Goal: Task Accomplishment & Management: Manage account settings

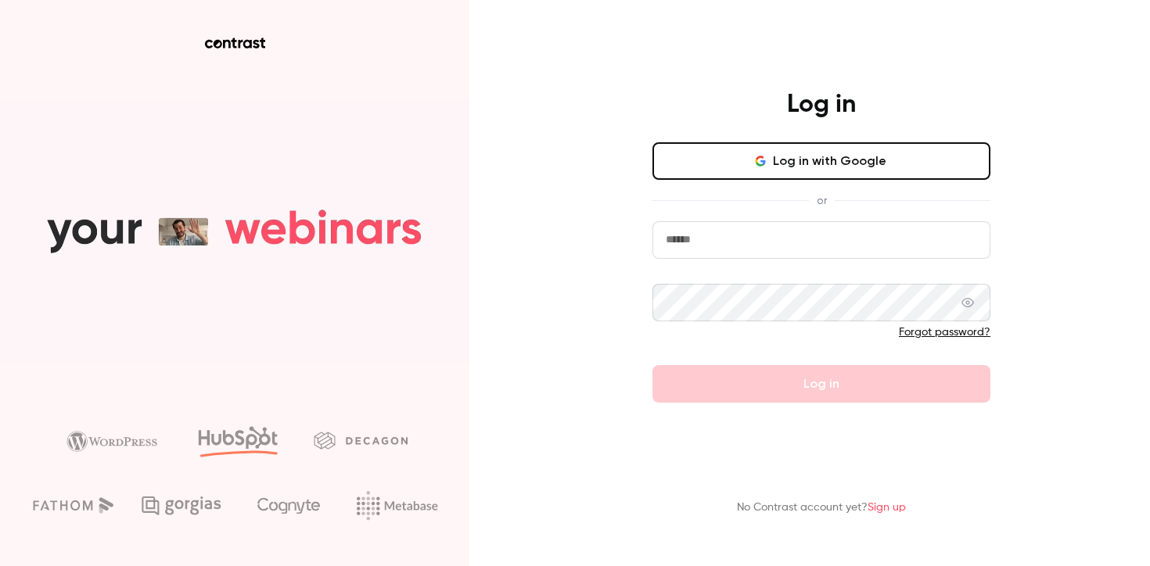
click at [701, 247] on input "email" at bounding box center [822, 240] width 338 height 38
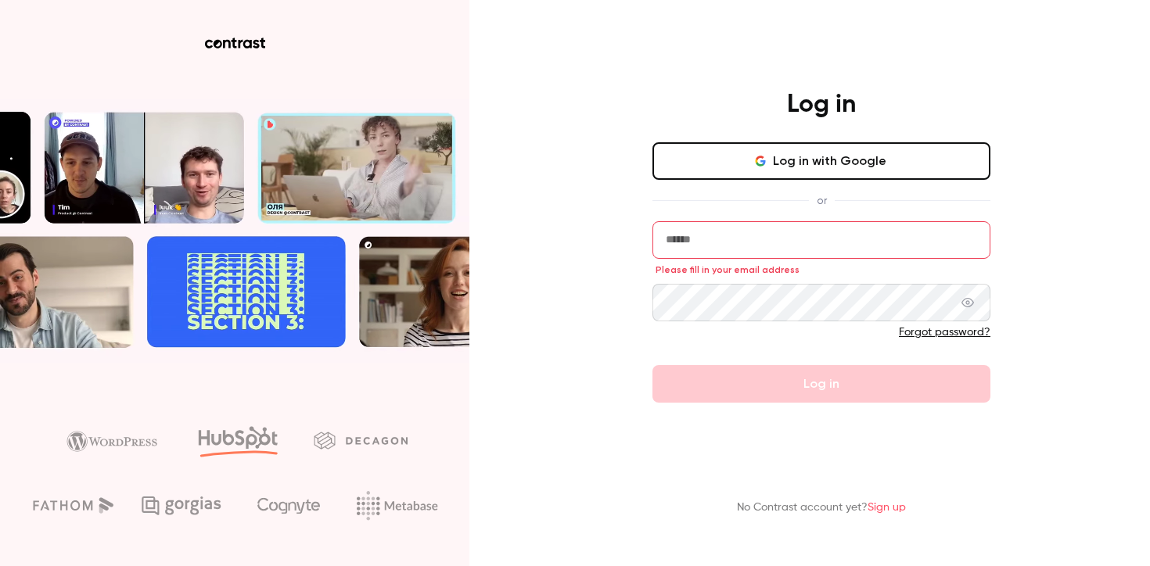
click at [757, 155] on icon "button" at bounding box center [760, 161] width 13 height 13
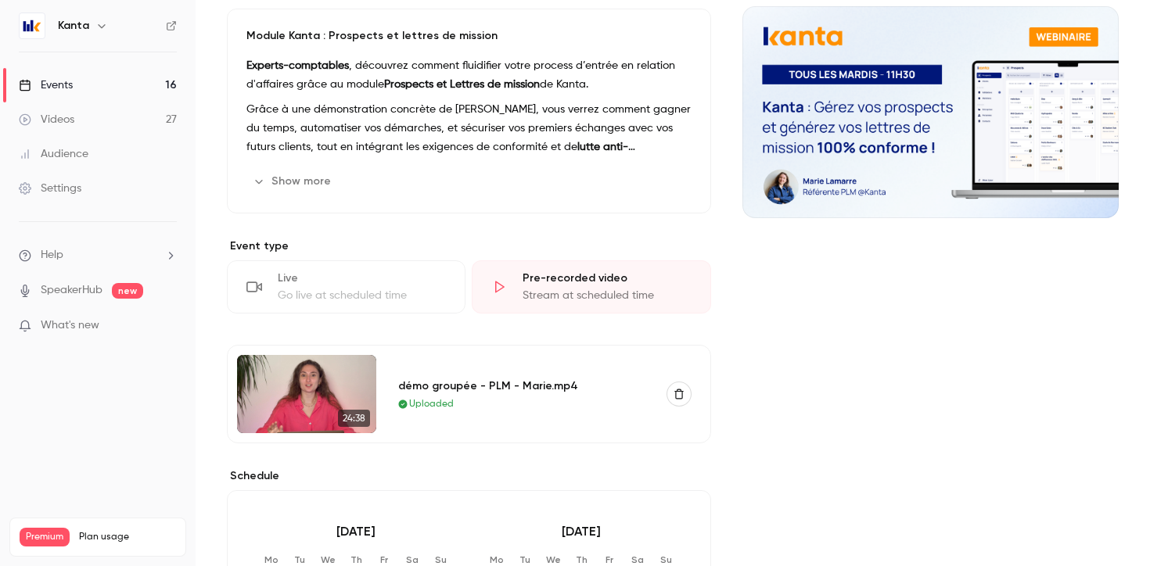
scroll to position [314, 0]
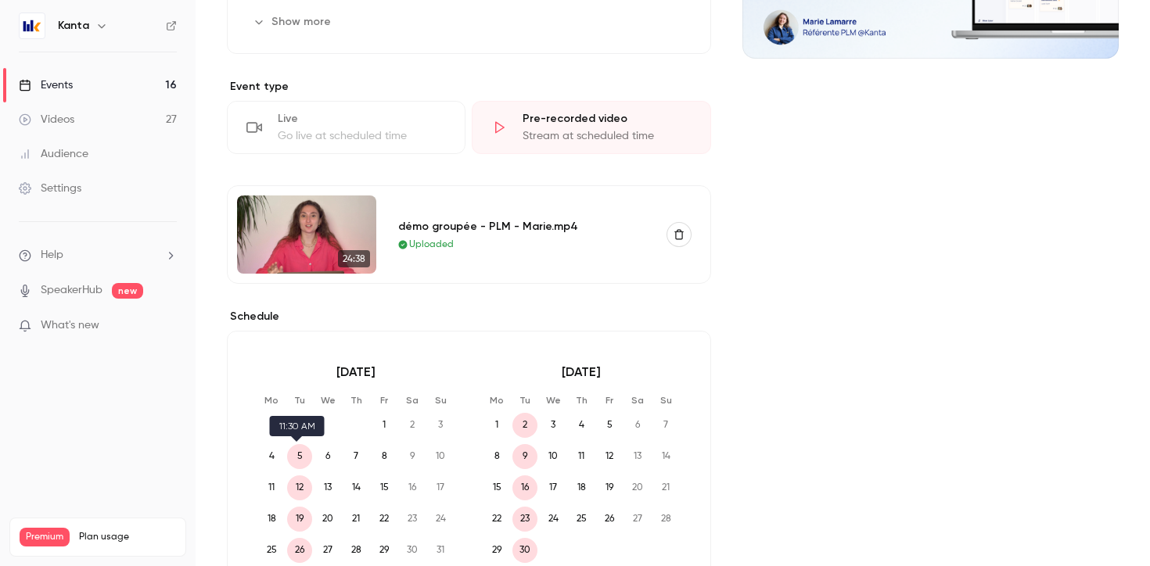
click at [294, 458] on span "5" at bounding box center [299, 456] width 25 height 25
click at [295, 485] on span "12" at bounding box center [299, 488] width 25 height 25
click at [523, 424] on span "2" at bounding box center [524, 425] width 25 height 25
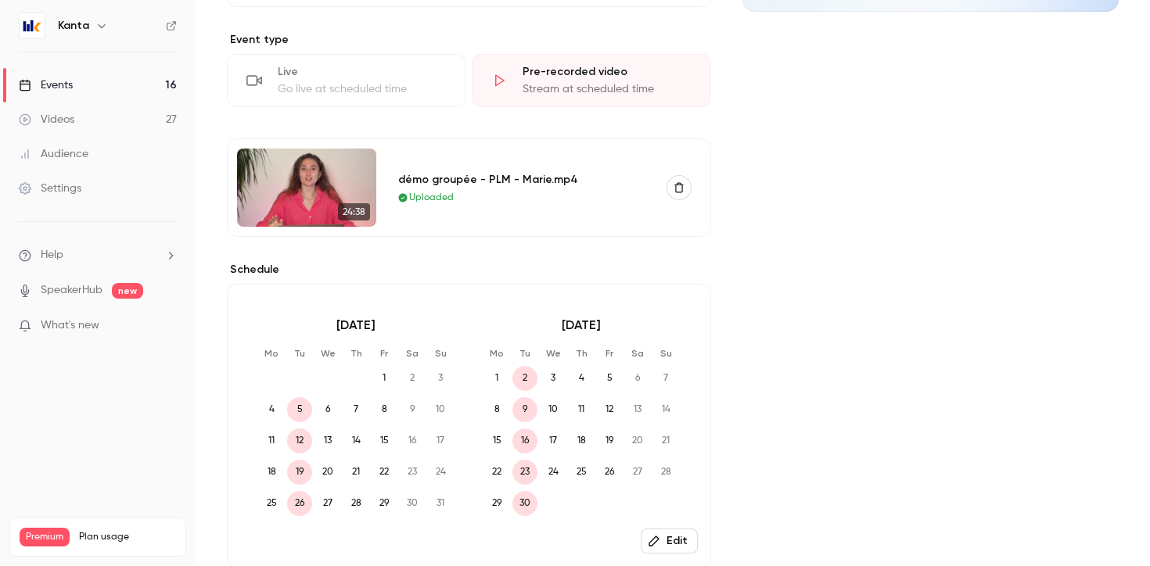
scroll to position [361, 0]
click at [519, 413] on span "9" at bounding box center [524, 409] width 25 height 25
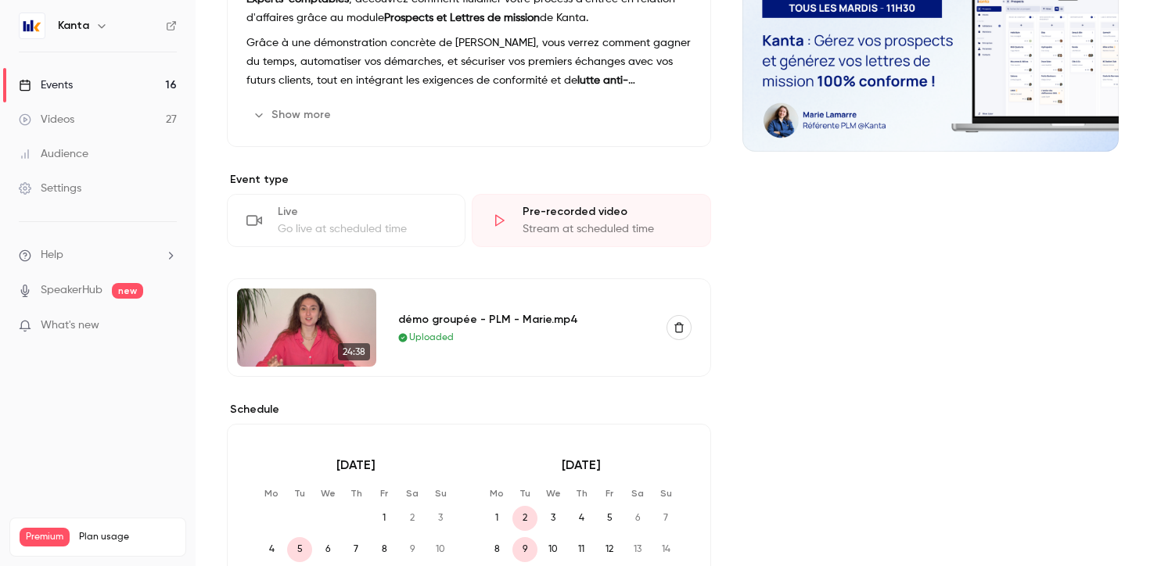
scroll to position [0, 0]
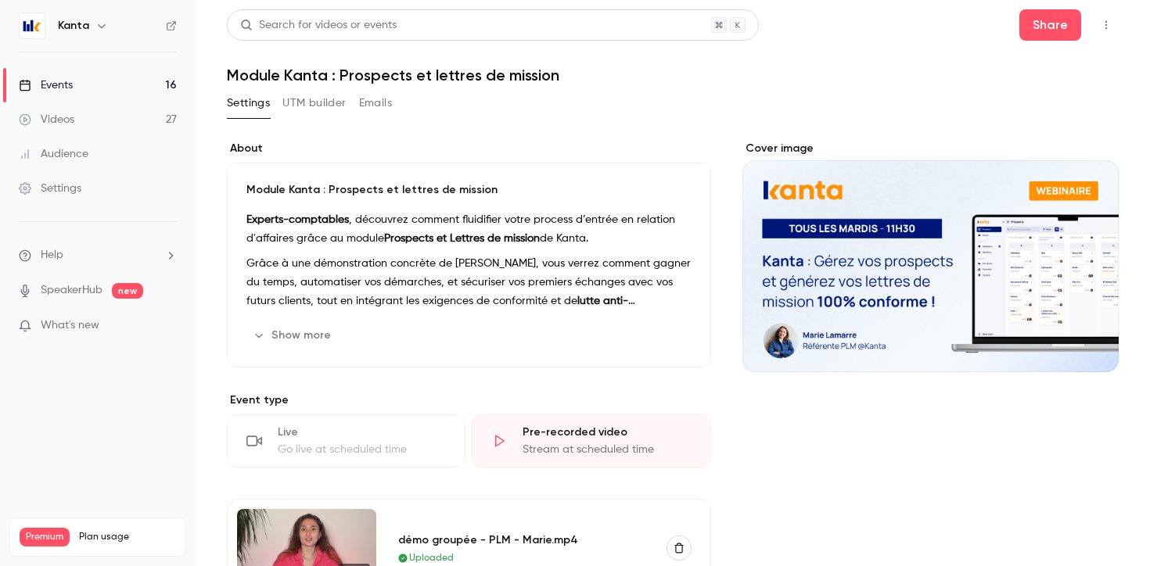
click at [74, 84] on link "Events 16" at bounding box center [98, 85] width 196 height 34
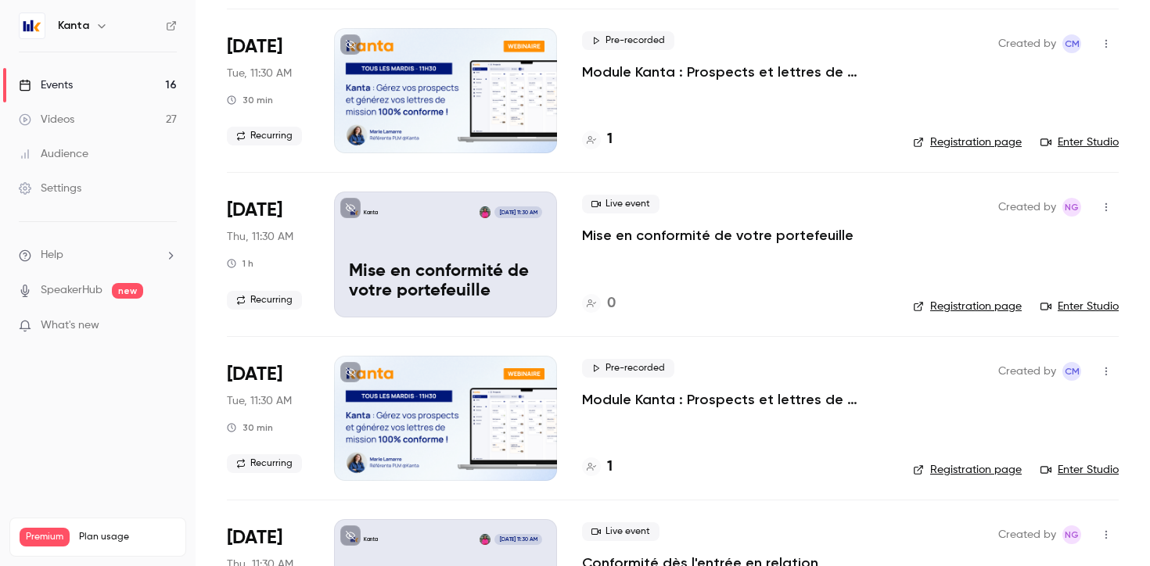
scroll to position [1102, 0]
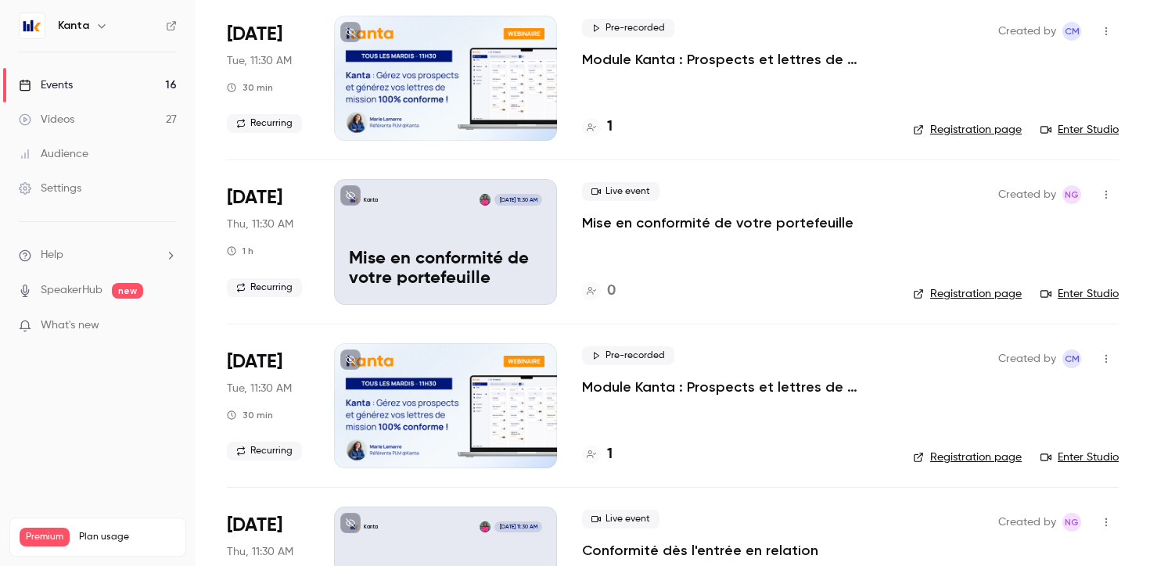
click at [609, 447] on h4 "1" at bounding box center [609, 454] width 5 height 21
